Goal: Find specific page/section: Find specific page/section

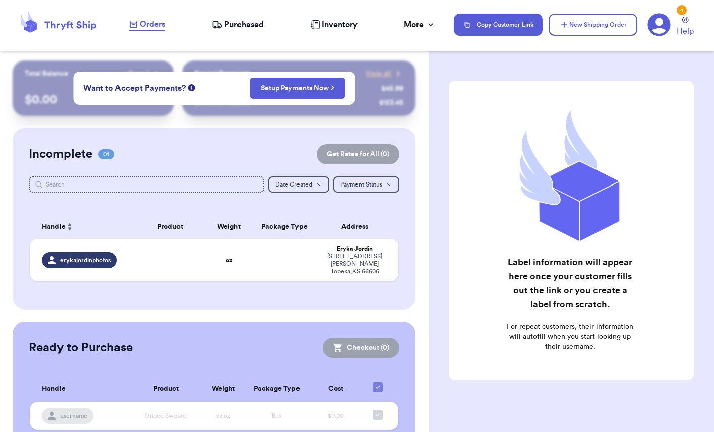
scroll to position [30, 0]
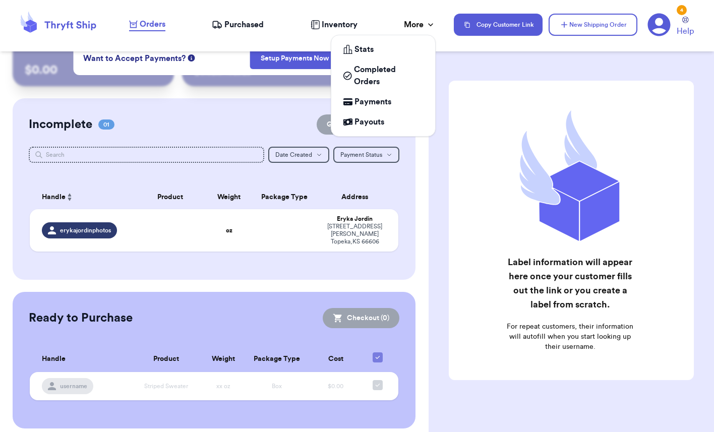
click at [418, 26] on div "More" at bounding box center [420, 25] width 32 height 12
click at [372, 71] on span "Completed Orders" at bounding box center [388, 76] width 69 height 24
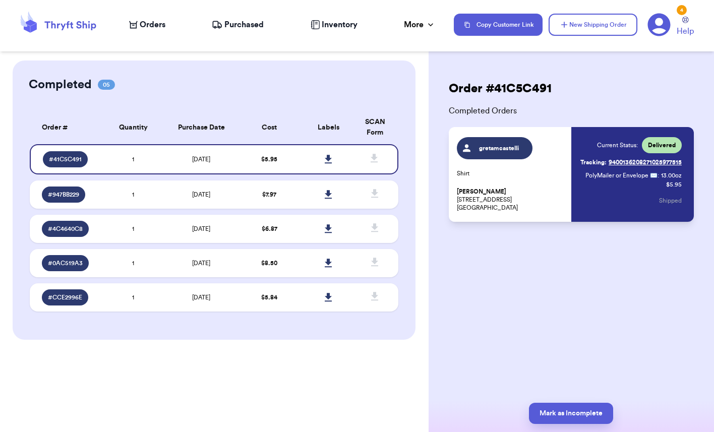
click at [339, 26] on span "Inventory" at bounding box center [340, 25] width 36 height 12
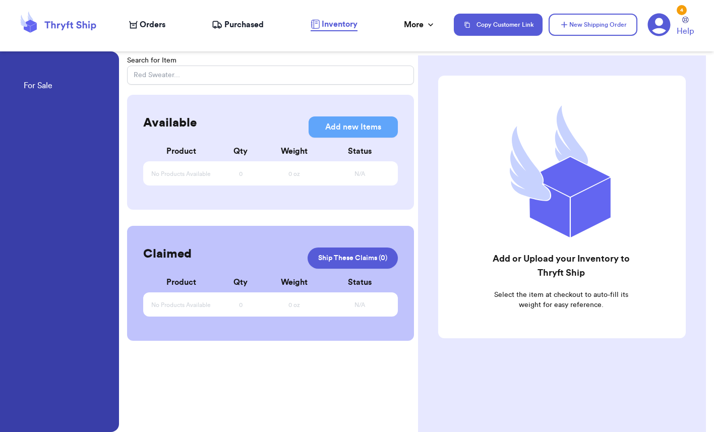
click at [258, 26] on span "Purchased" at bounding box center [243, 25] width 39 height 12
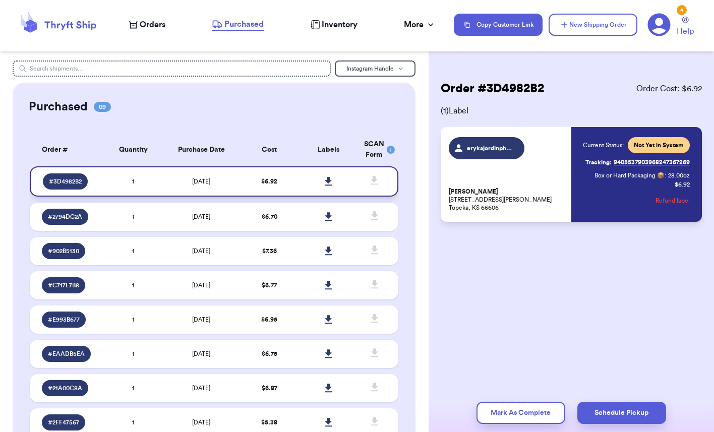
click at [327, 175] on link at bounding box center [328, 181] width 22 height 22
